Goal: Transaction & Acquisition: Purchase product/service

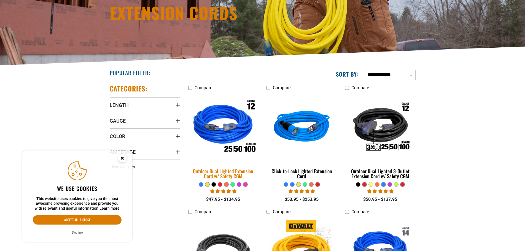
scroll to position [83, 0]
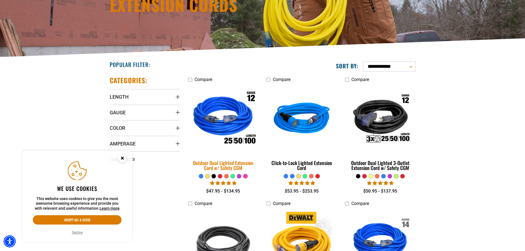
click at [221, 167] on div "Outdoor Dual Lighted Extension Cord w/ Safety CGM" at bounding box center [223, 165] width 70 height 10
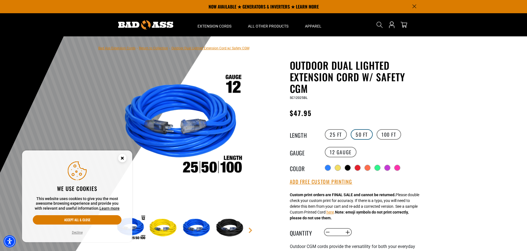
click at [361, 134] on label "50 FT" at bounding box center [362, 134] width 22 height 10
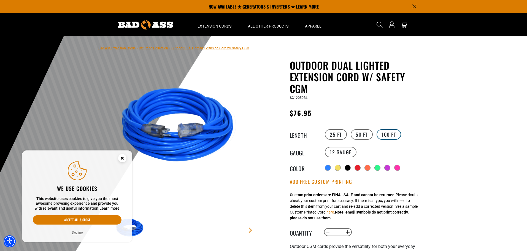
click at [385, 134] on label "100 FT" at bounding box center [388, 134] width 25 height 10
